Goal: Find specific page/section: Find specific page/section

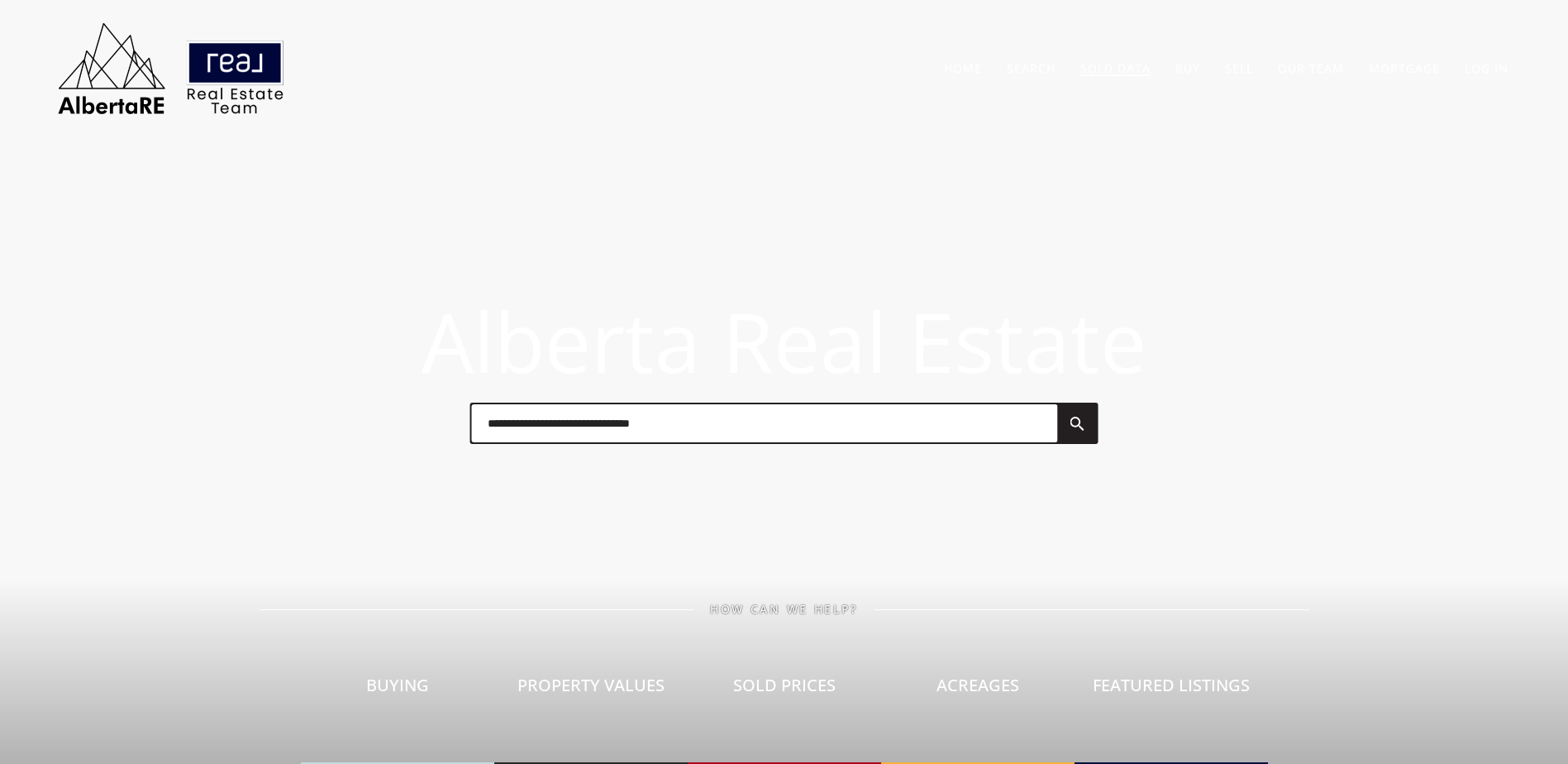
click at [1136, 70] on link "Sold Data" at bounding box center [1116, 68] width 70 height 16
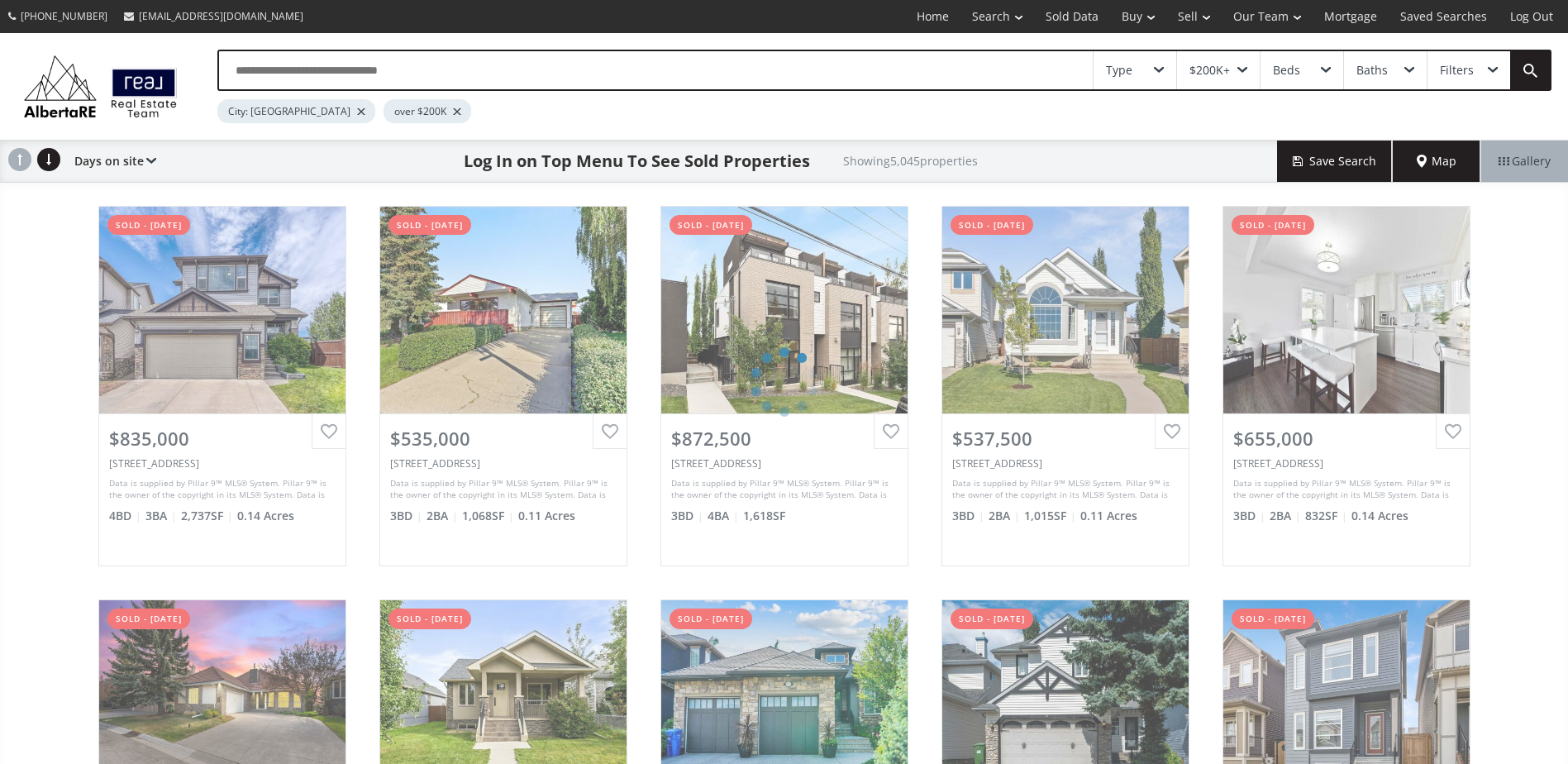
click at [62, 258] on div "Type $200K+ Beds Baths Filters City: [GEOGRAPHIC_DATA] over $200K Days on site …" at bounding box center [784, 539] width 1568 height 1012
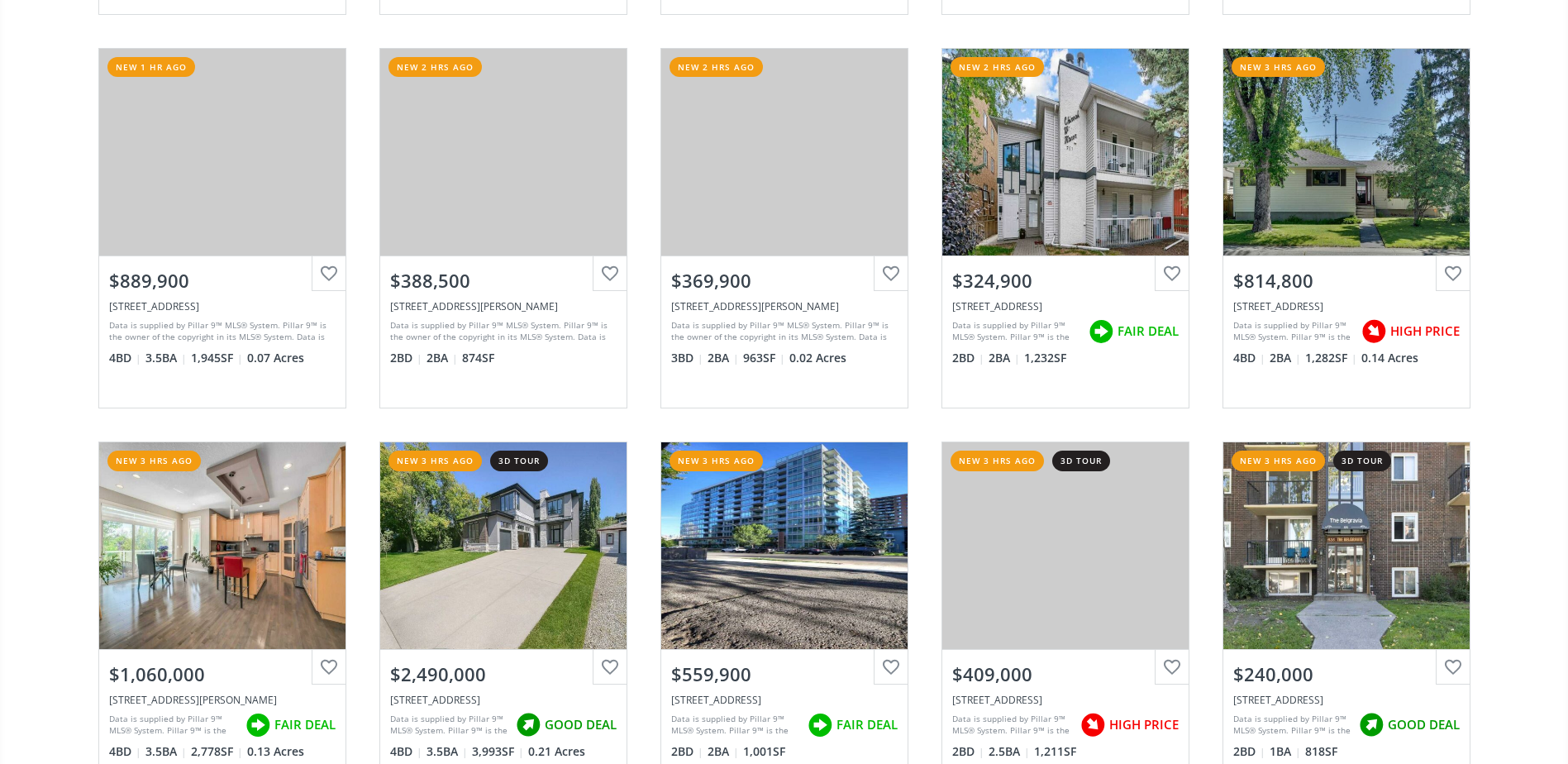
scroll to position [1406, 0]
